Goal: Navigation & Orientation: Find specific page/section

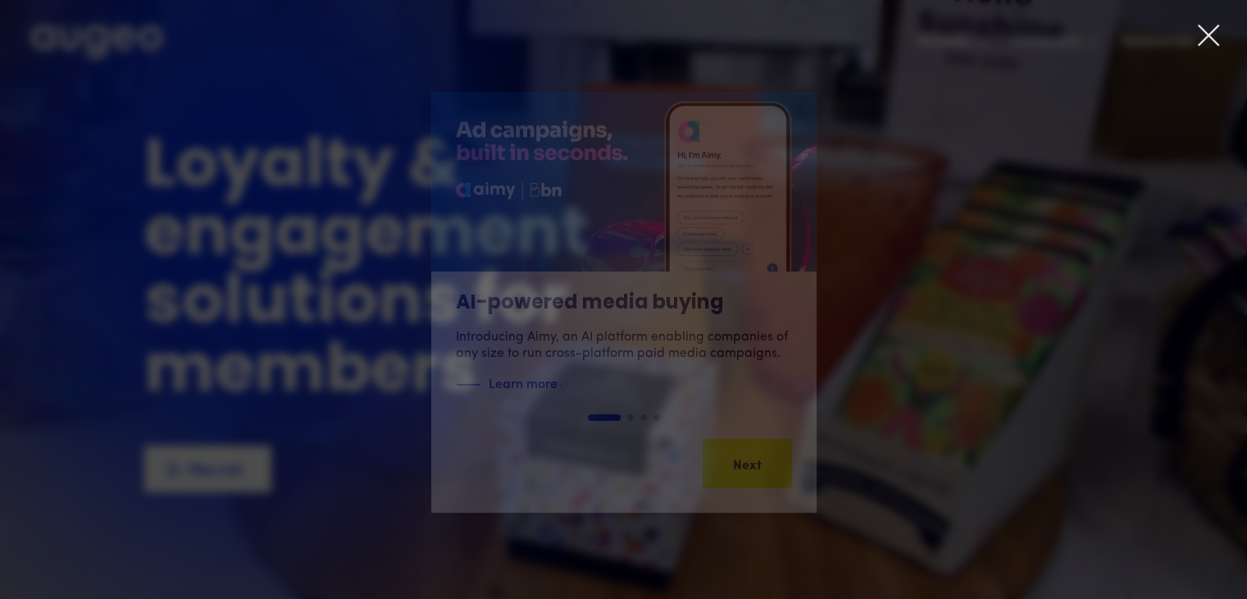
click at [1215, 38] on icon at bounding box center [1209, 35] width 25 height 25
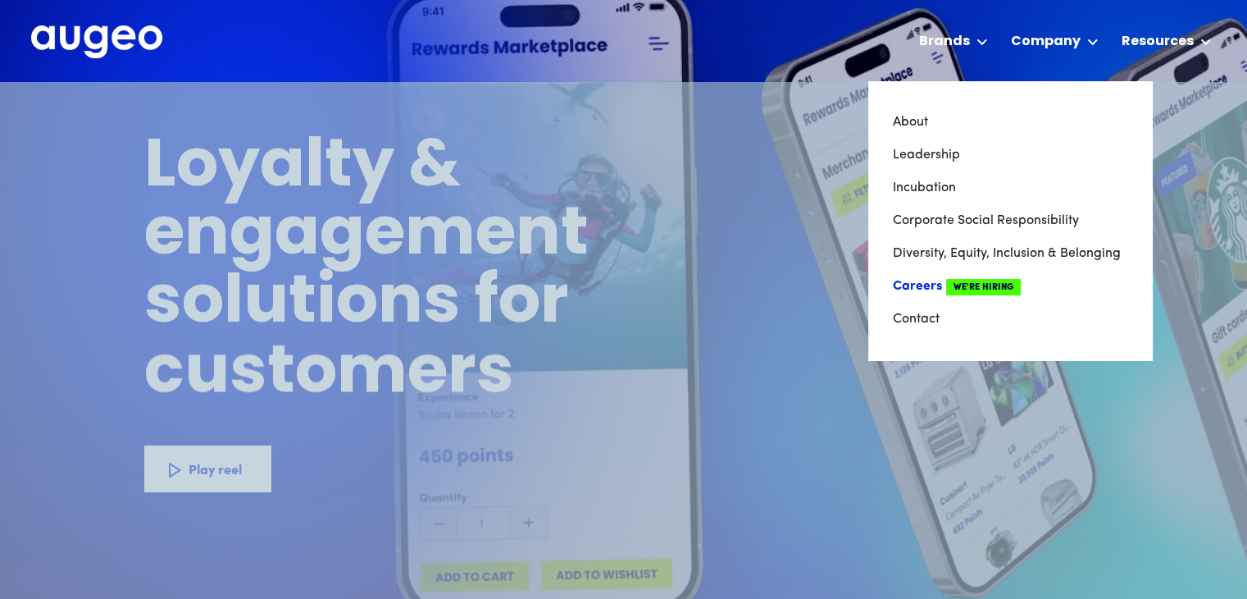
click at [919, 290] on link "Careers We're Hiring" at bounding box center [1010, 286] width 235 height 33
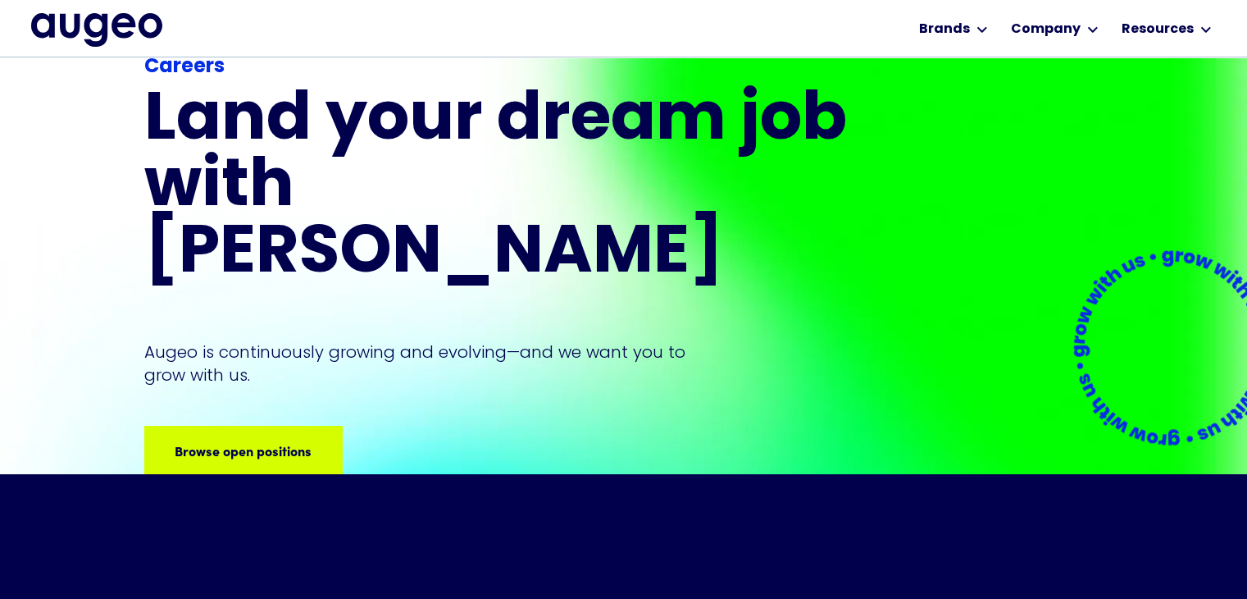
scroll to position [164, 0]
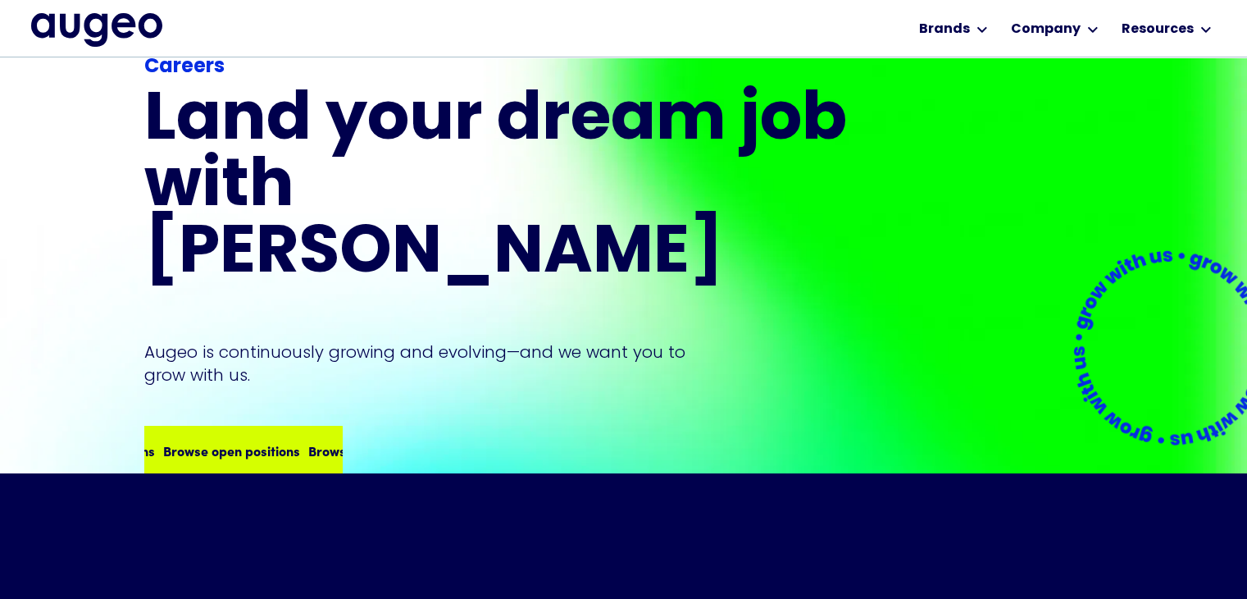
click at [306, 440] on div "Browse open positions" at bounding box center [374, 450] width 137 height 20
